Goal: Transaction & Acquisition: Purchase product/service

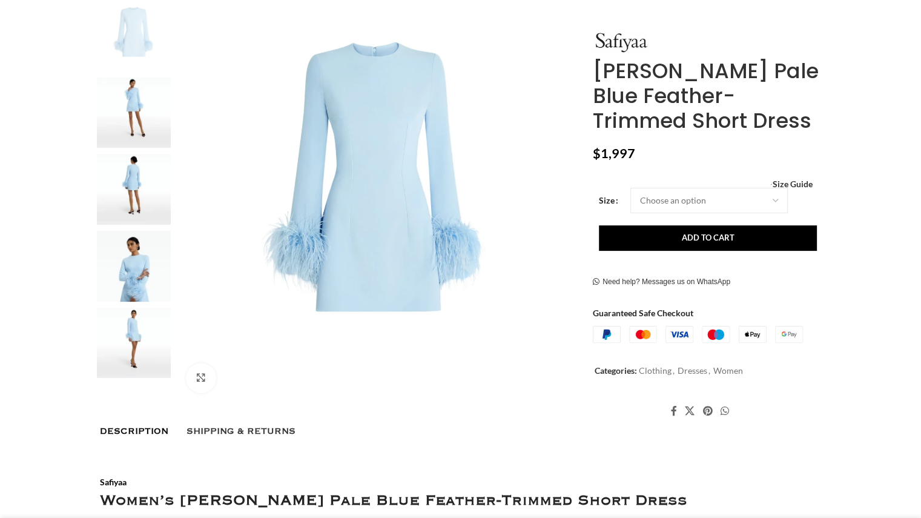
scroll to position [242, 0]
click at [137, 185] on img at bounding box center [134, 189] width 74 height 71
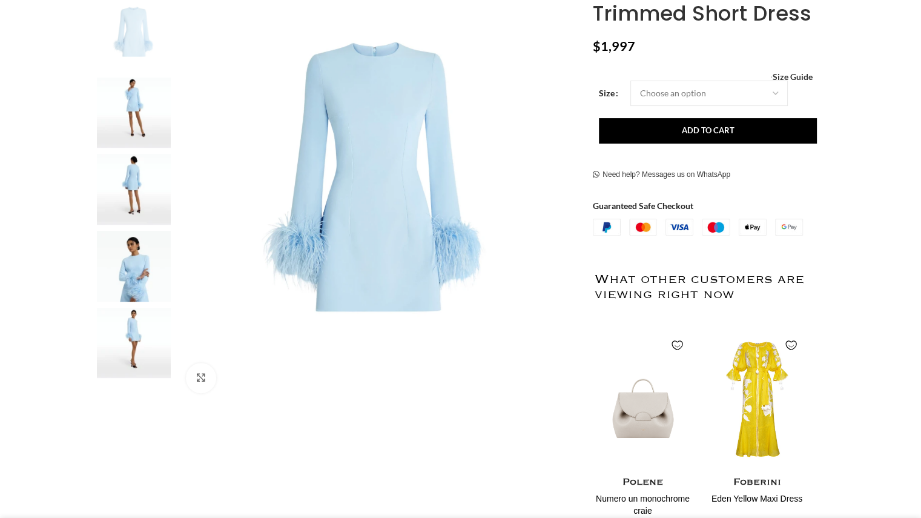
click at [150, 263] on img at bounding box center [134, 266] width 74 height 71
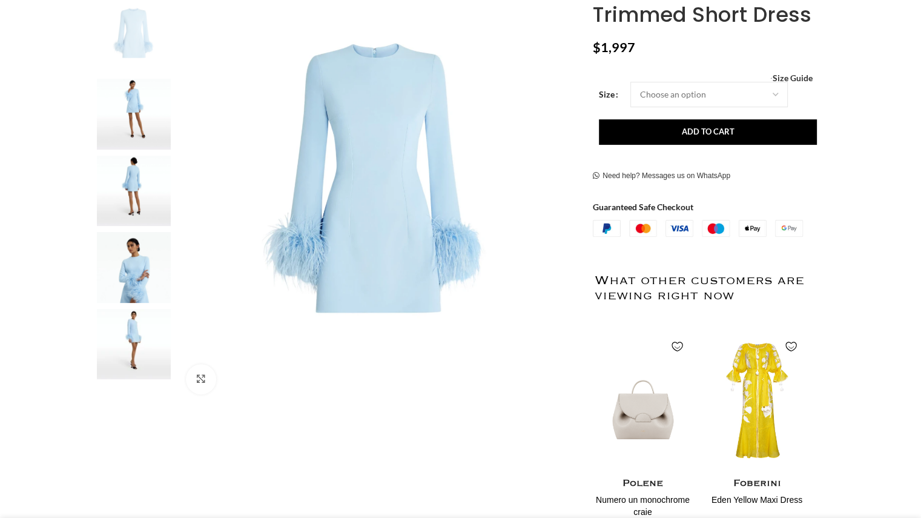
scroll to position [61, 0]
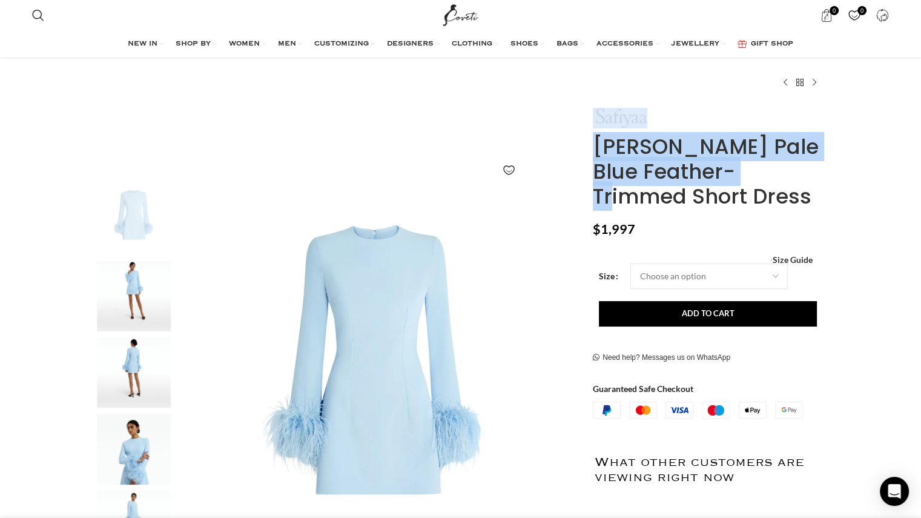
drag, startPoint x: 793, startPoint y: 173, endPoint x: 596, endPoint y: 116, distance: 205.5
click at [596, 116] on div "Rena Pale Blue Feather-Trimmed Short Dress $ 1,997 Women's clothing size guide …" at bounding box center [707, 460] width 228 height 704
click at [596, 116] on img at bounding box center [620, 118] width 55 height 21
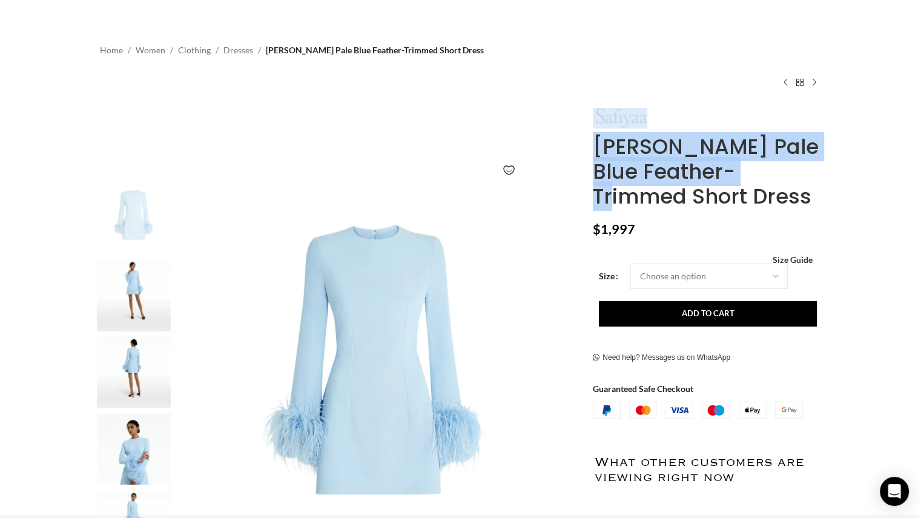
drag, startPoint x: 810, startPoint y: 172, endPoint x: 606, endPoint y: 116, distance: 212.1
click at [606, 116] on div "Rena Pale Blue Feather-Trimmed Short Dress $ 1,997 Women's clothing size guide …" at bounding box center [707, 460] width 228 height 704
